Goal: Task Accomplishment & Management: Use online tool/utility

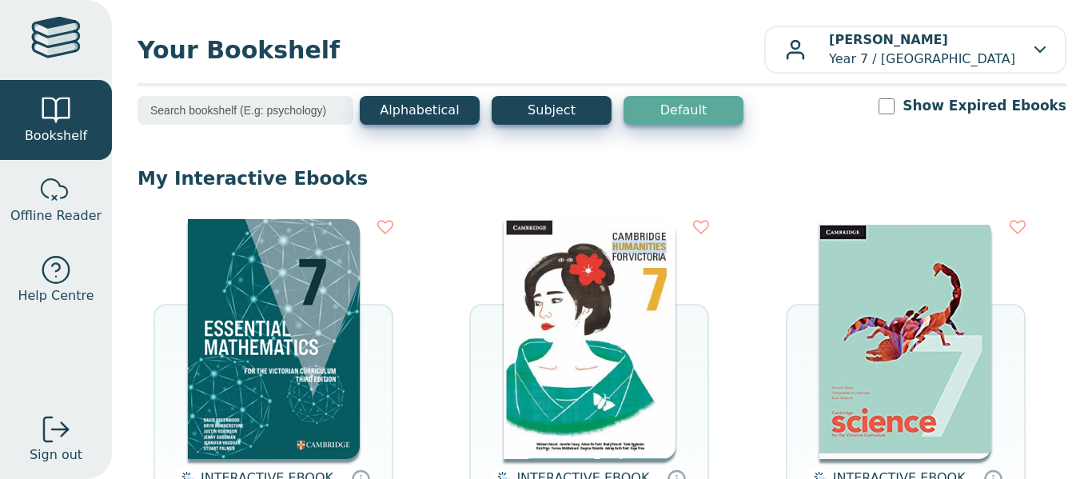
click at [388, 219] on icon at bounding box center [385, 227] width 16 height 16
click at [386, 237] on form at bounding box center [385, 228] width 16 height 19
click at [385, 232] on icon at bounding box center [385, 227] width 16 height 16
click at [386, 225] on icon at bounding box center [385, 227] width 16 height 16
click at [306, 334] on img at bounding box center [274, 339] width 172 height 240
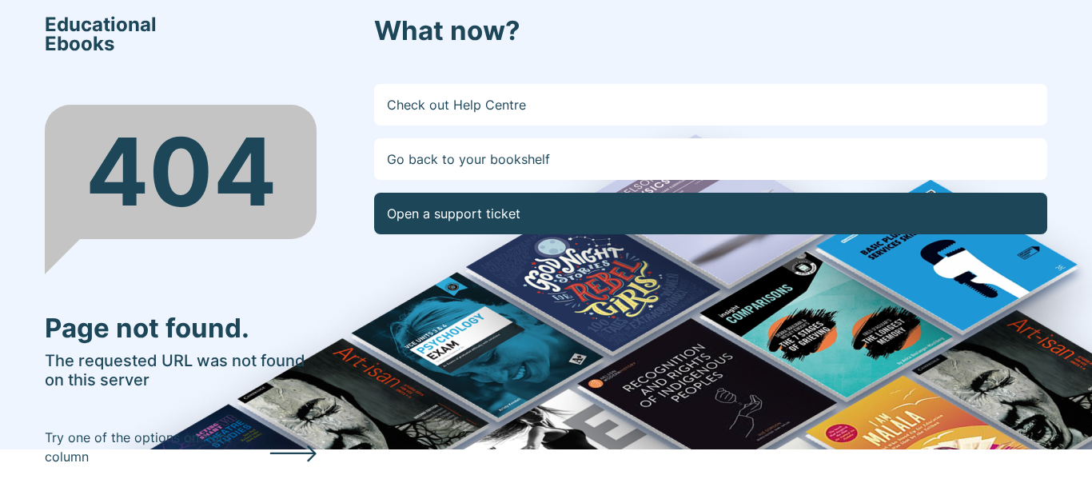
scroll to position [29, 0]
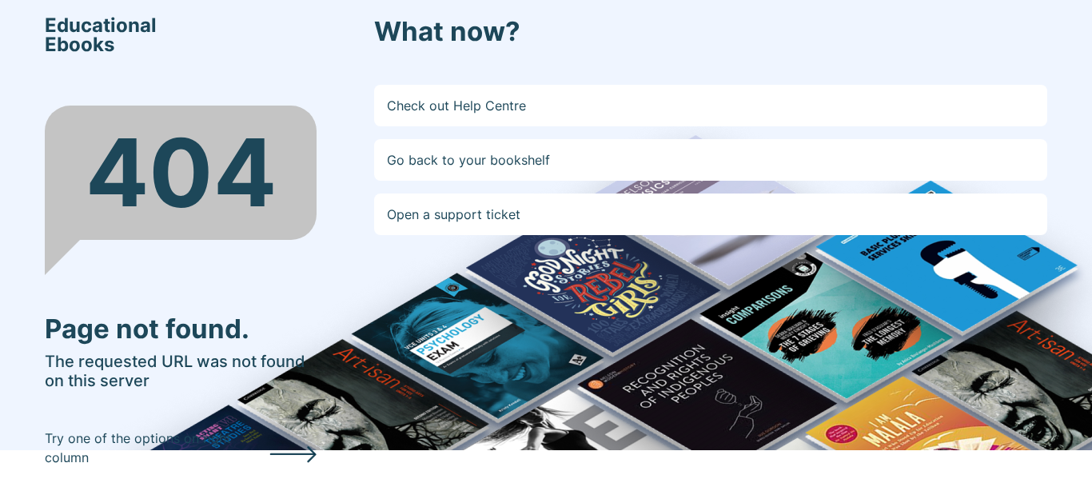
click at [307, 452] on icon at bounding box center [292, 454] width 47 height 18
